Goal: Information Seeking & Learning: Find specific fact

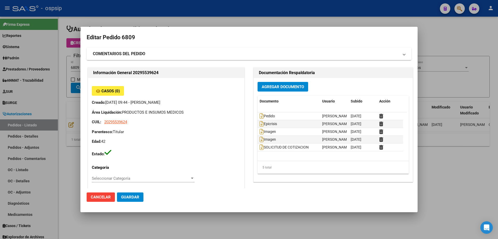
click at [144, 16] on div at bounding box center [249, 119] width 498 height 239
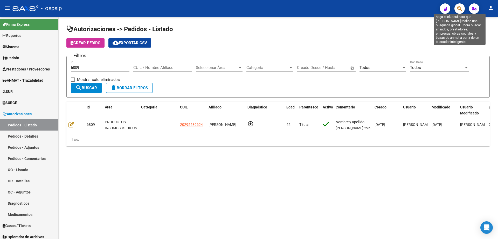
click at [458, 9] on icon "button" at bounding box center [459, 9] width 5 height 6
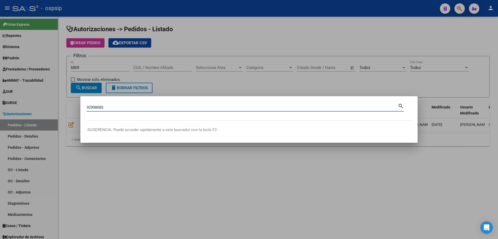
type input "92998085"
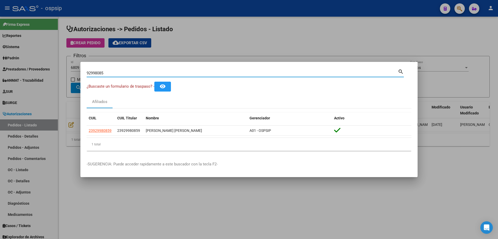
click at [94, 74] on input "92998085" at bounding box center [243, 73] width 312 height 5
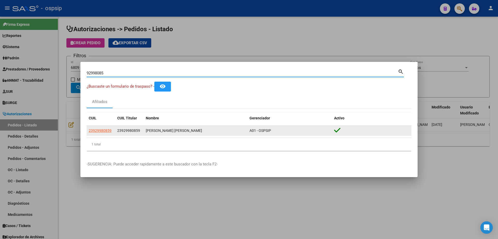
click at [101, 133] on app-link-go-to "23929980859" at bounding box center [100, 130] width 23 height 6
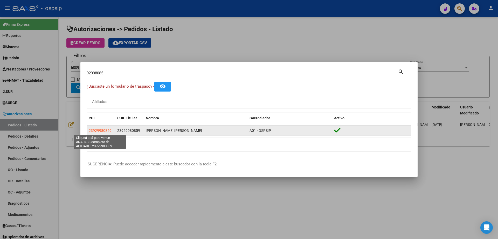
click at [102, 132] on span "23929980859" at bounding box center [100, 130] width 23 height 4
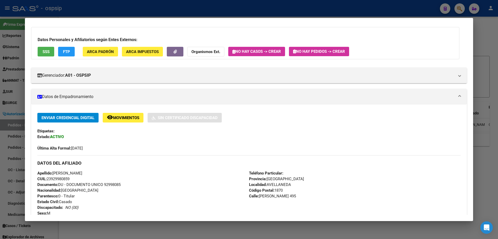
scroll to position [26, 0]
click at [129, 117] on span "Movimientos" at bounding box center [126, 117] width 26 height 5
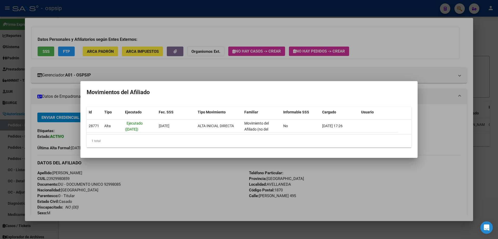
click at [201, 71] on div at bounding box center [249, 119] width 498 height 239
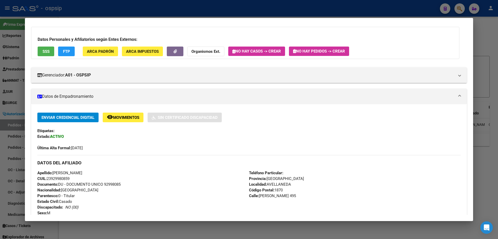
click at [112, 182] on span "Documento: DU - DOCUMENTO UNICO 92998085" at bounding box center [78, 184] width 83 height 5
copy span "92998085"
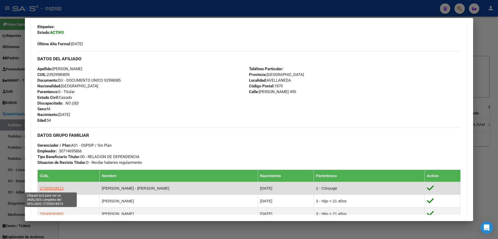
click at [53, 187] on span "27255518513" at bounding box center [52, 188] width 24 height 4
type textarea "27255518513"
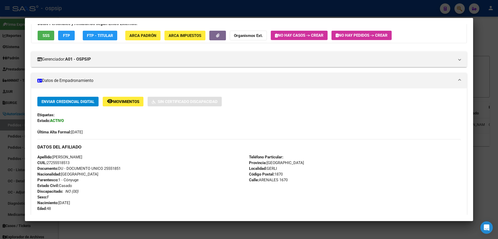
scroll to position [52, 0]
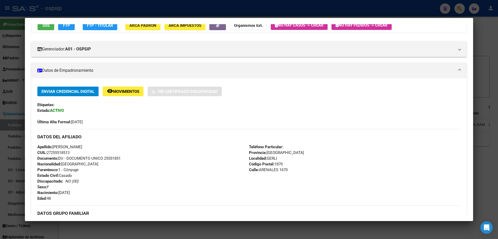
click at [115, 159] on span "Documento: DU - DOCUMENTO UNICO 25551851" at bounding box center [78, 158] width 83 height 5
copy span "25551851"
click at [197, 9] on div at bounding box center [249, 119] width 498 height 239
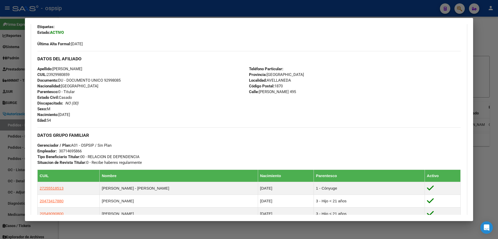
click at [137, 8] on div at bounding box center [249, 119] width 498 height 239
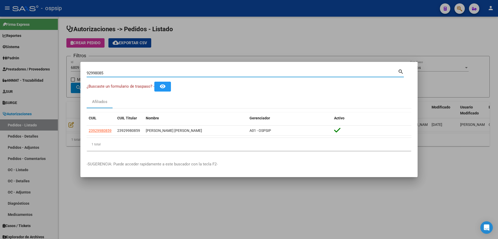
drag, startPoint x: 111, startPoint y: 71, endPoint x: 0, endPoint y: 13, distance: 124.8
click at [0, 16] on div "92998085 Buscar (apellido, dni, cuil, nro traspaso, cuit, obra social) search ¿…" at bounding box center [249, 119] width 498 height 239
paste input "21777492"
type input "21777492"
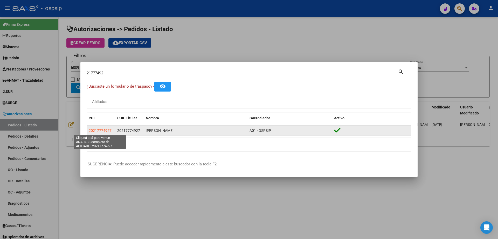
click at [97, 128] on span "20217774927" at bounding box center [100, 130] width 23 height 4
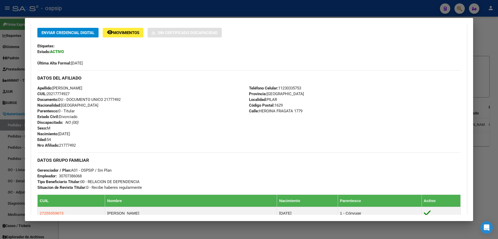
scroll to position [140, 0]
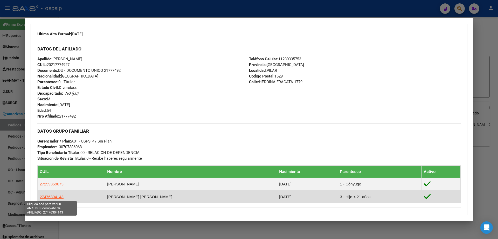
click at [51, 195] on span "27476304143" at bounding box center [52, 196] width 24 height 4
type textarea "27476304143"
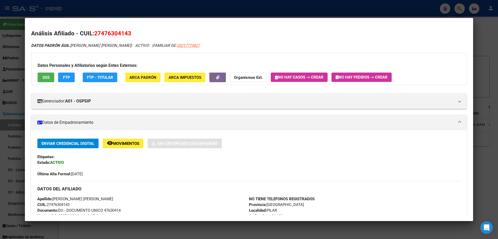
click at [118, 209] on span "Documento: DU - DOCUMENTO UNICO 47630414" at bounding box center [78, 210] width 83 height 5
copy span "47630414"
click at [179, 11] on div at bounding box center [249, 119] width 498 height 239
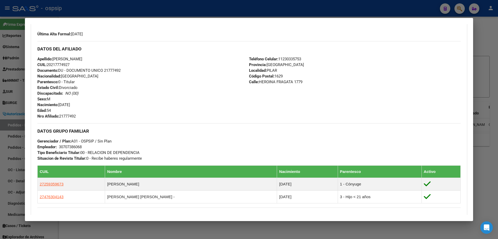
click at [123, 11] on div at bounding box center [249, 119] width 498 height 239
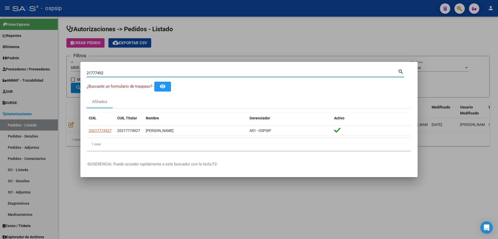
drag, startPoint x: 113, startPoint y: 71, endPoint x: 5, endPoint y: 62, distance: 109.2
click at [5, 62] on div "21777492 Buscar (apellido, dni, cuil, nro traspaso, cuit, obra social) search ¿…" at bounding box center [249, 119] width 498 height 239
paste input "112418"
type input "21112418"
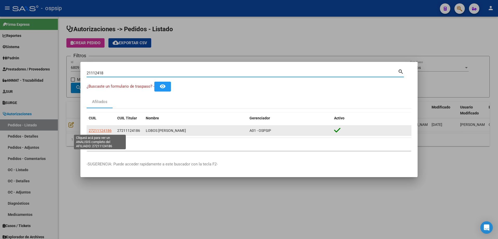
click at [101, 128] on span "27211124186" at bounding box center [100, 130] width 23 height 4
type textarea "27211124186"
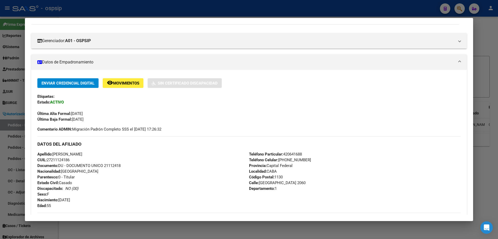
scroll to position [78, 0]
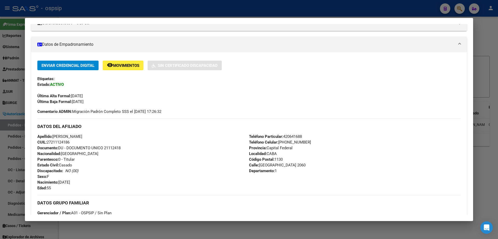
click at [112, 147] on span "Documento: DU - DOCUMENTO UNICO 21112418" at bounding box center [78, 147] width 83 height 5
copy span "21112418"
